Goal: Register for event/course

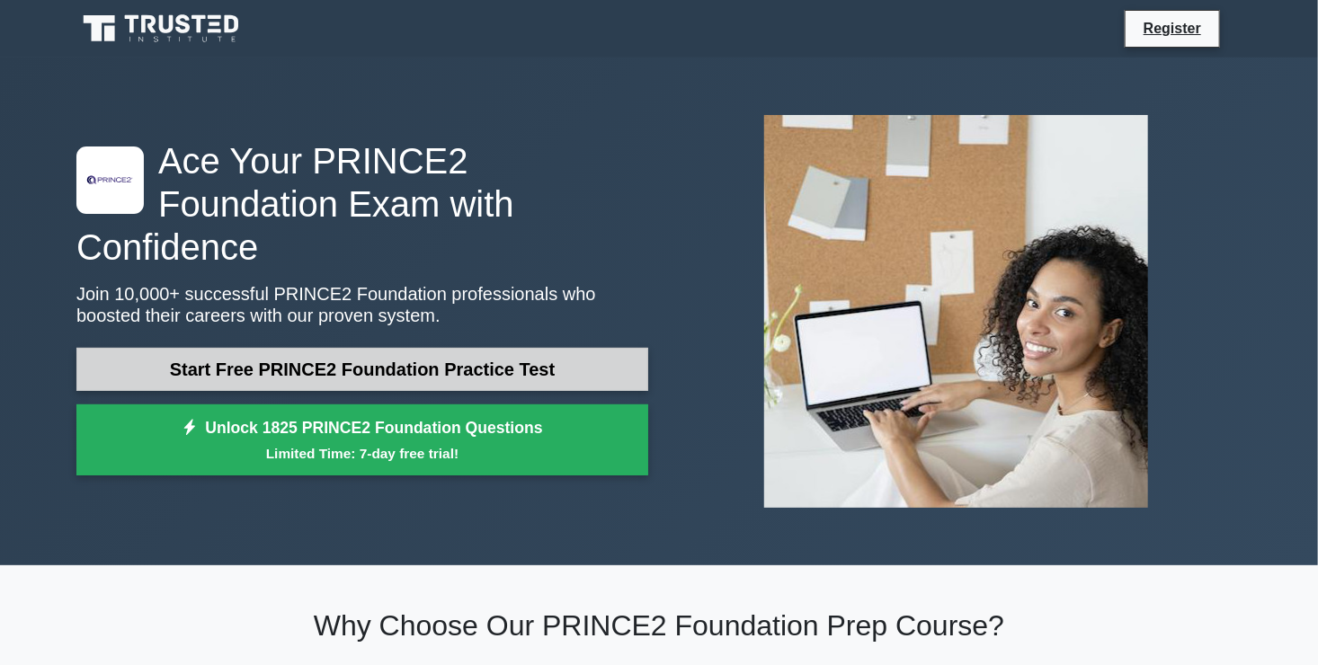
click at [218, 348] on link "Start Free PRINCE2 Foundation Practice Test" at bounding box center [362, 369] width 572 height 43
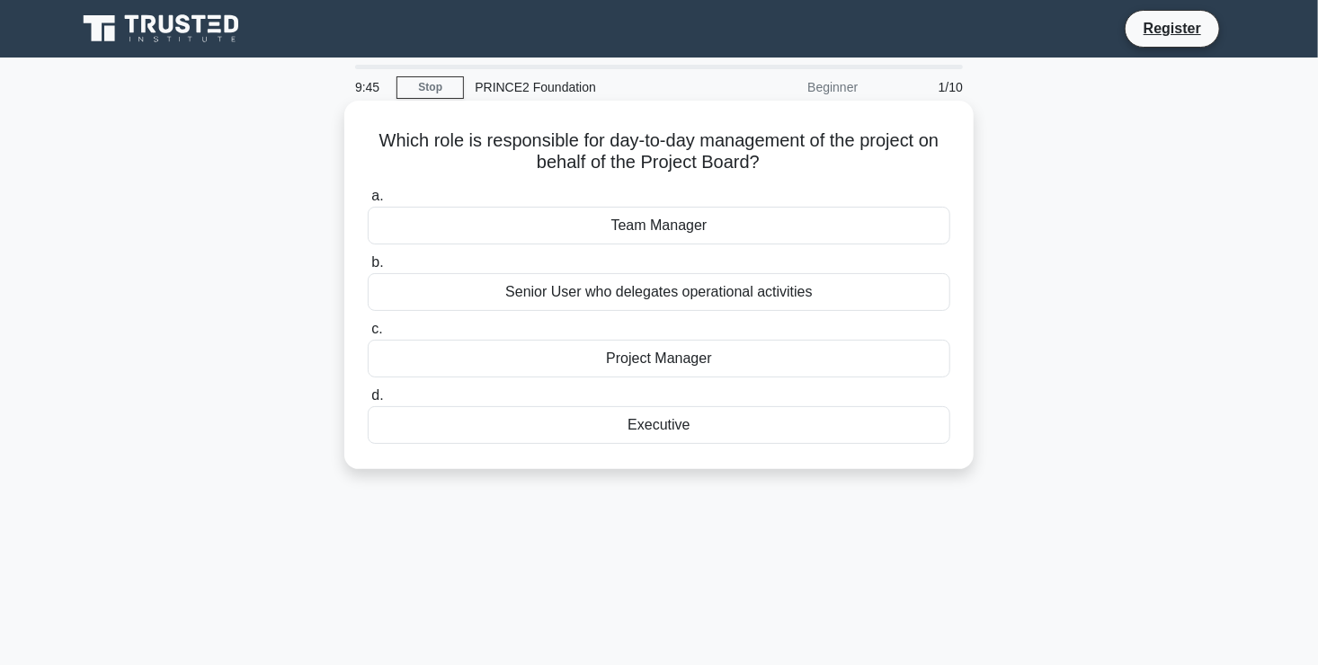
click at [609, 361] on div "Project Manager" at bounding box center [659, 359] width 583 height 38
click at [368, 335] on input "c. Project Manager" at bounding box center [368, 330] width 0 height 12
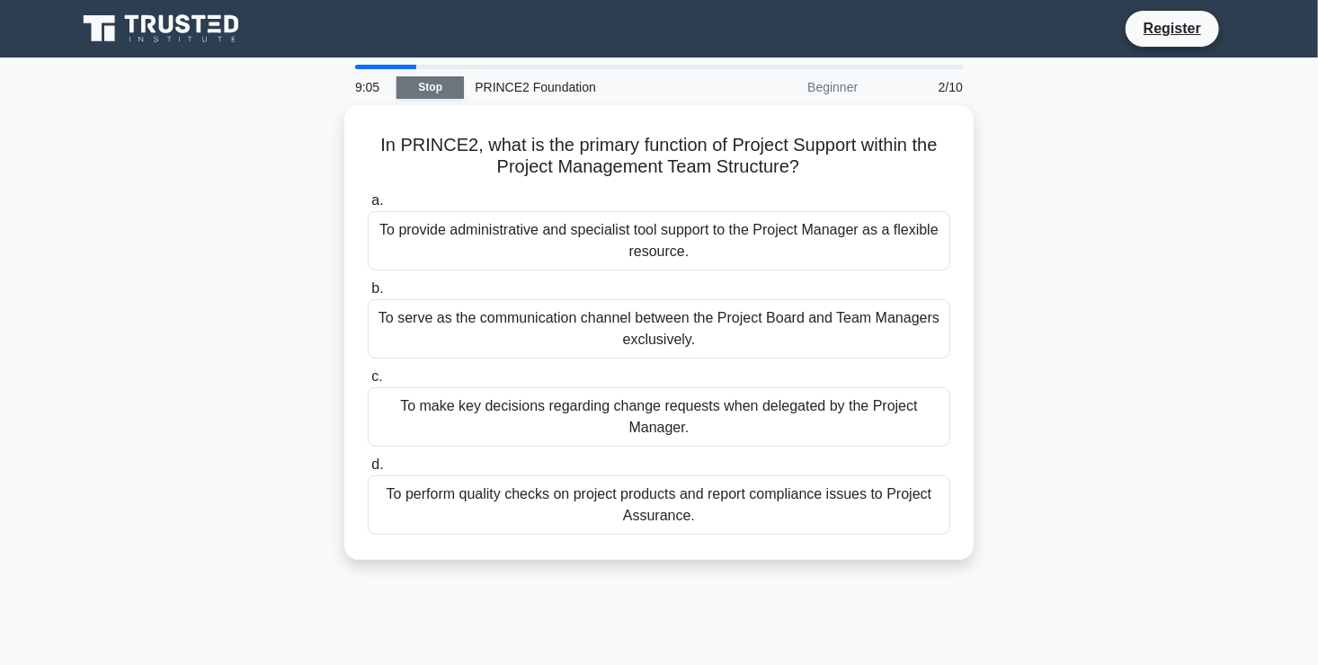
click at [408, 81] on link "Stop" at bounding box center [430, 87] width 67 height 22
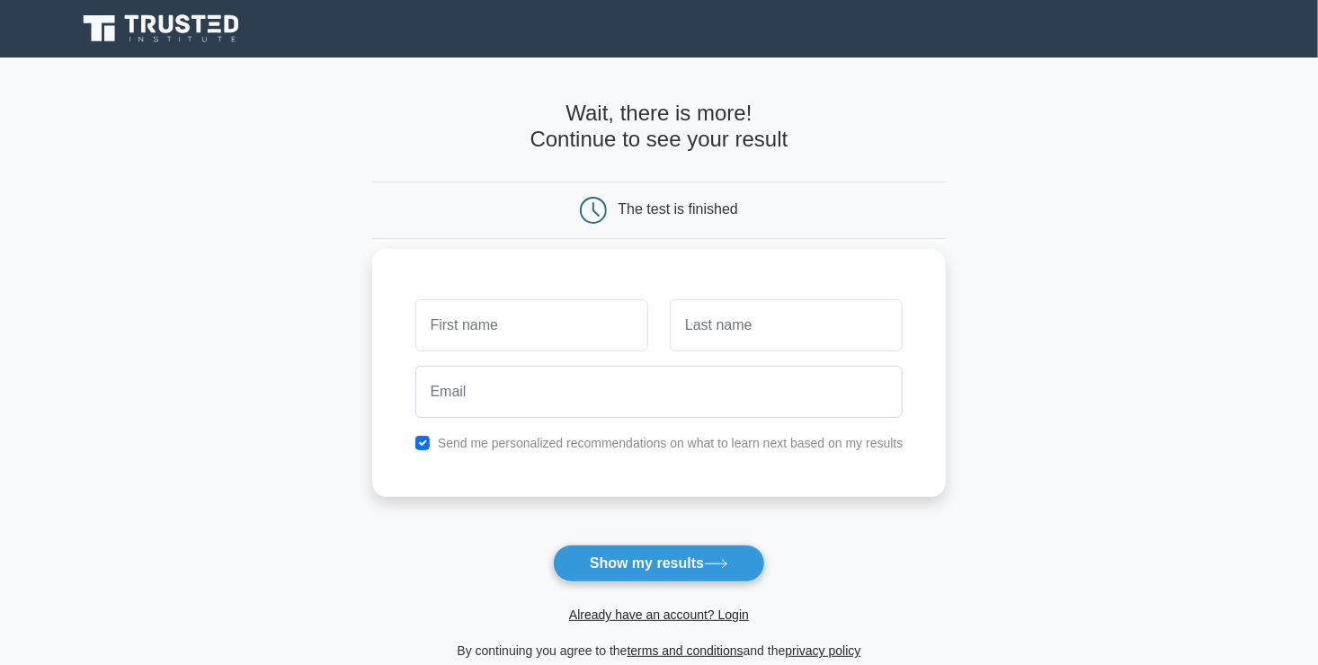
click at [569, 301] on input "text" at bounding box center [531, 325] width 233 height 52
type input "medha"
click at [684, 318] on input "text" at bounding box center [786, 325] width 233 height 52
type input "luchooman"
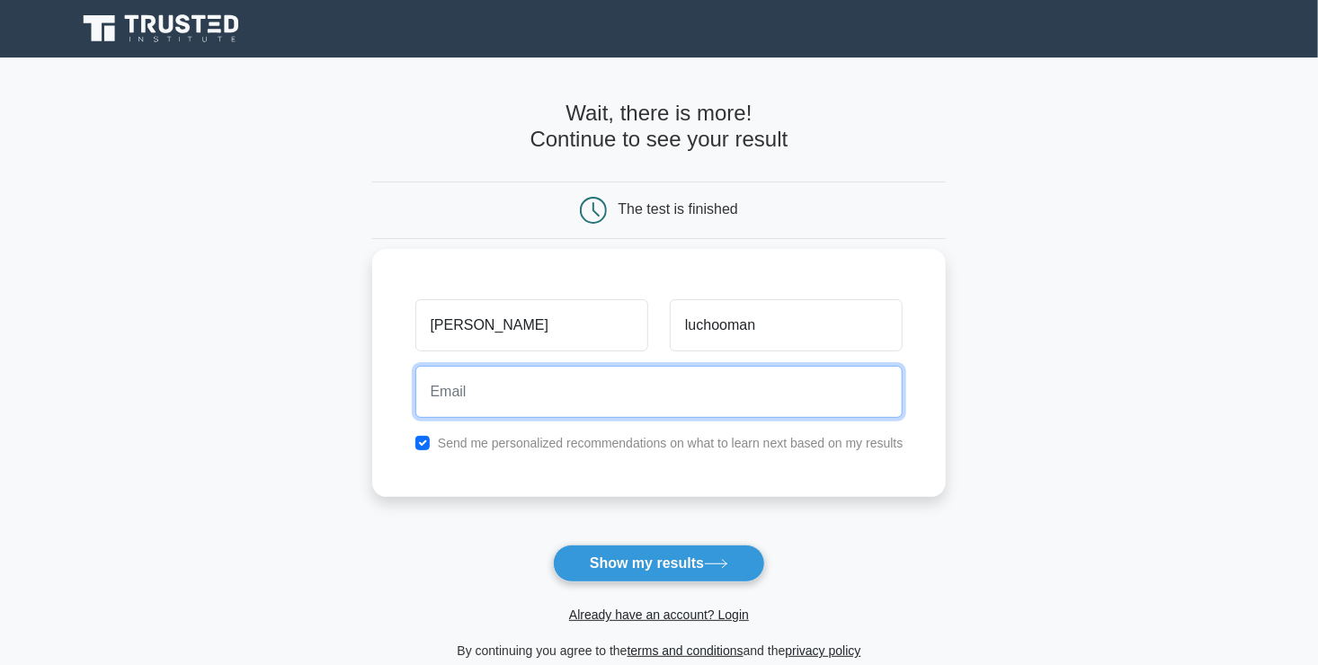
click at [681, 379] on input "email" at bounding box center [659, 392] width 488 height 52
type input "luchoomanmedha@gmail.com"
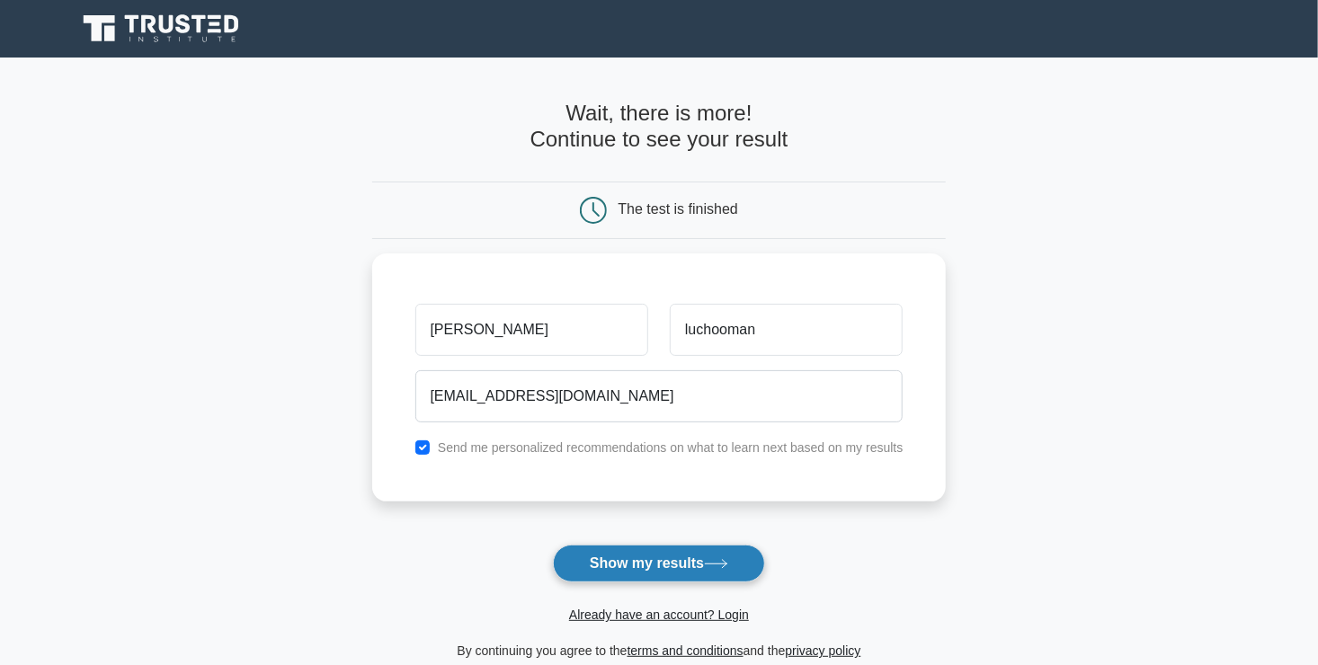
click at [596, 575] on button "Show my results" at bounding box center [659, 564] width 212 height 38
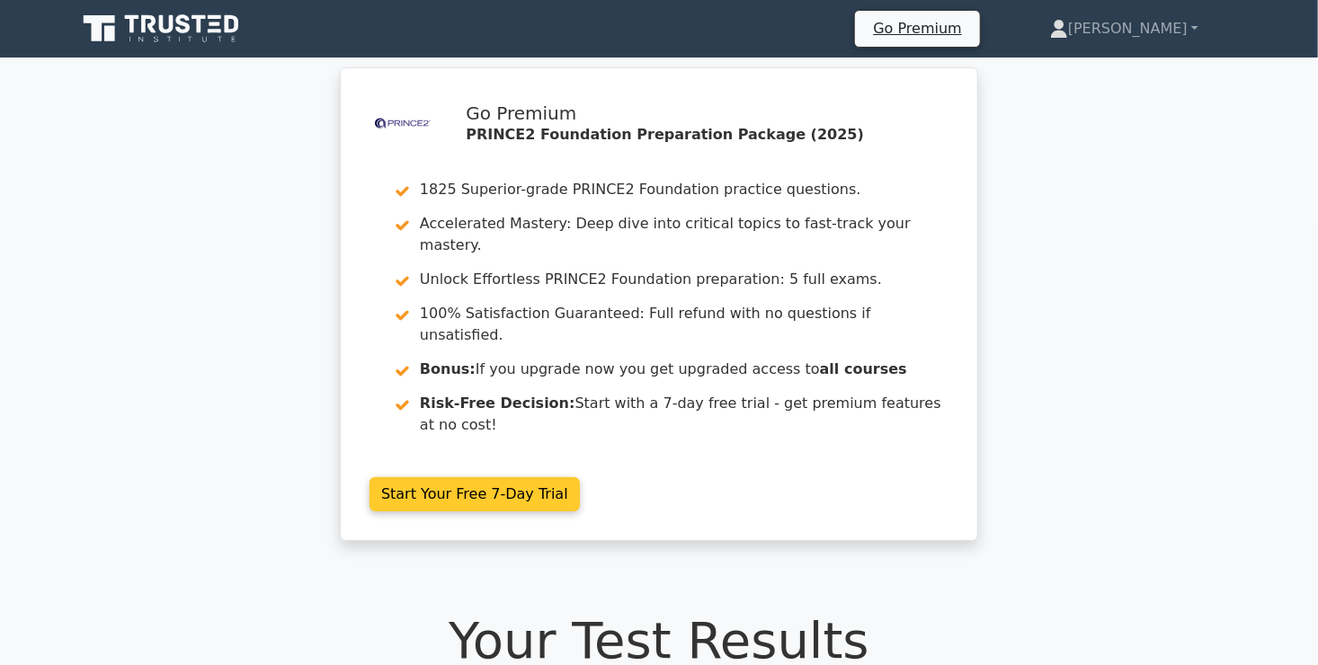
click at [531, 477] on link "Start Your Free 7-Day Trial" at bounding box center [475, 494] width 210 height 34
